Goal: Navigation & Orientation: Understand site structure

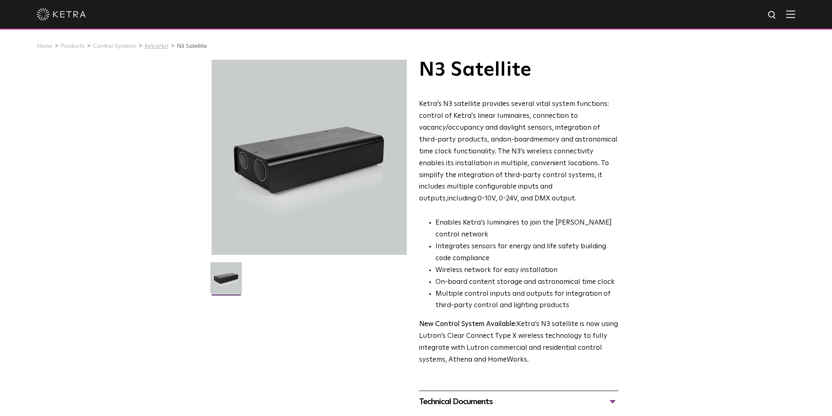
click at [149, 48] on link "KetraNet" at bounding box center [156, 46] width 24 height 6
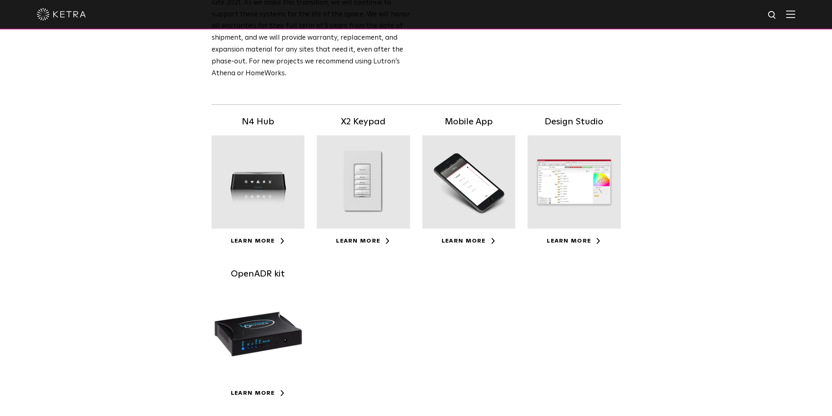
scroll to position [123, 0]
